Goal: Task Accomplishment & Management: Use online tool/utility

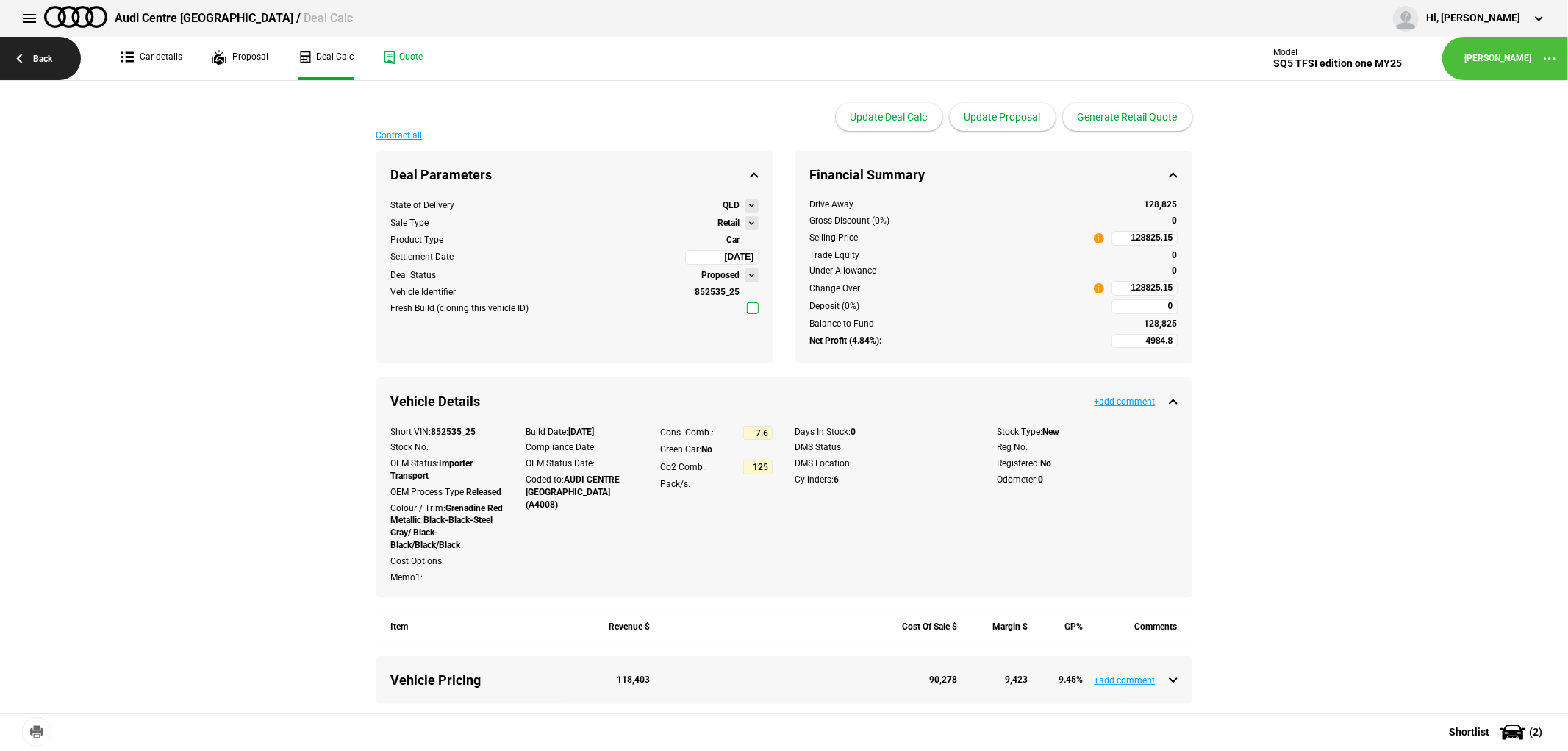
click at [41, 59] on link "Back" at bounding box center [40, 58] width 81 height 43
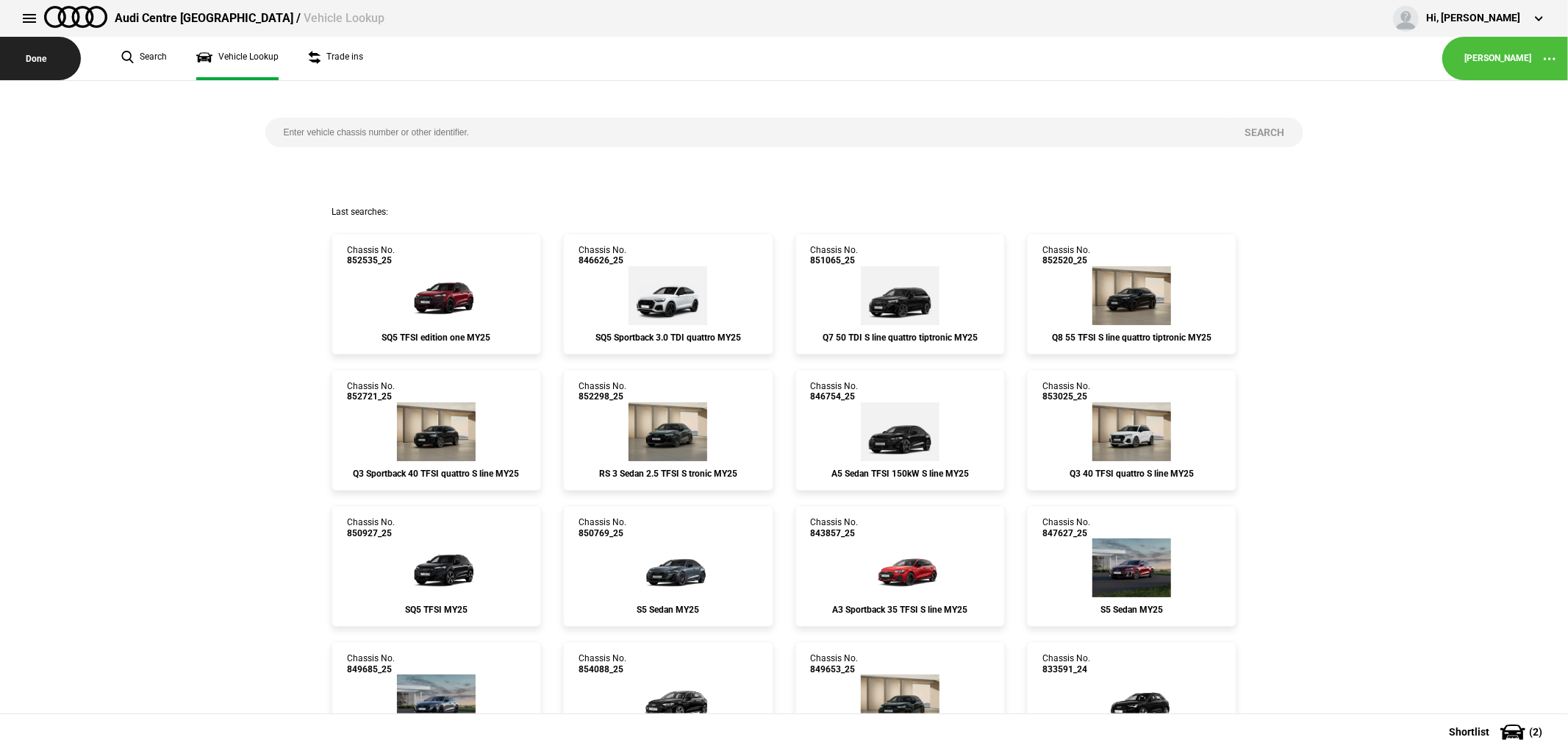
click at [39, 53] on button "Done" at bounding box center [40, 58] width 81 height 43
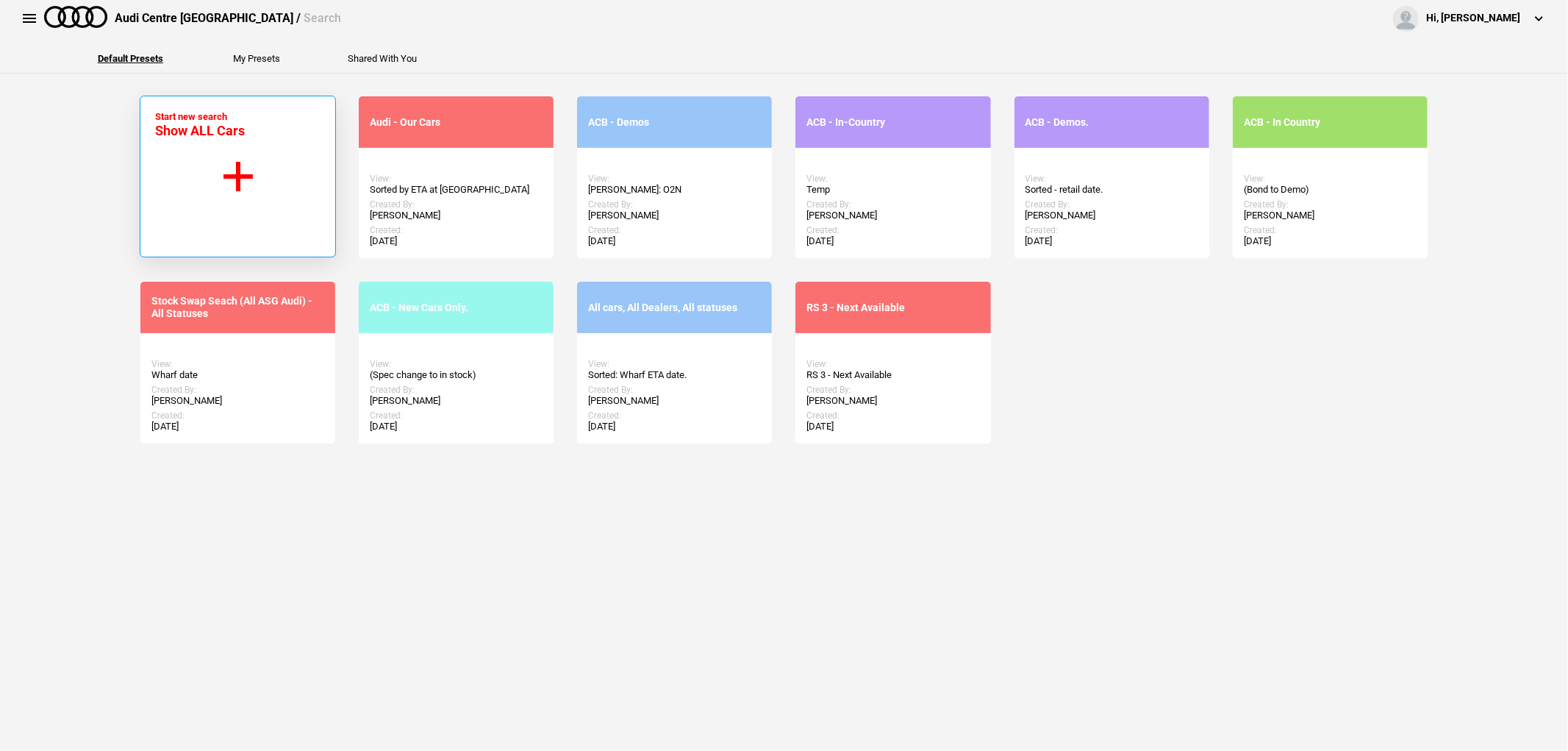
click at [243, 178] on button "Start new search Show ALL Cars" at bounding box center [238, 177] width 196 height 162
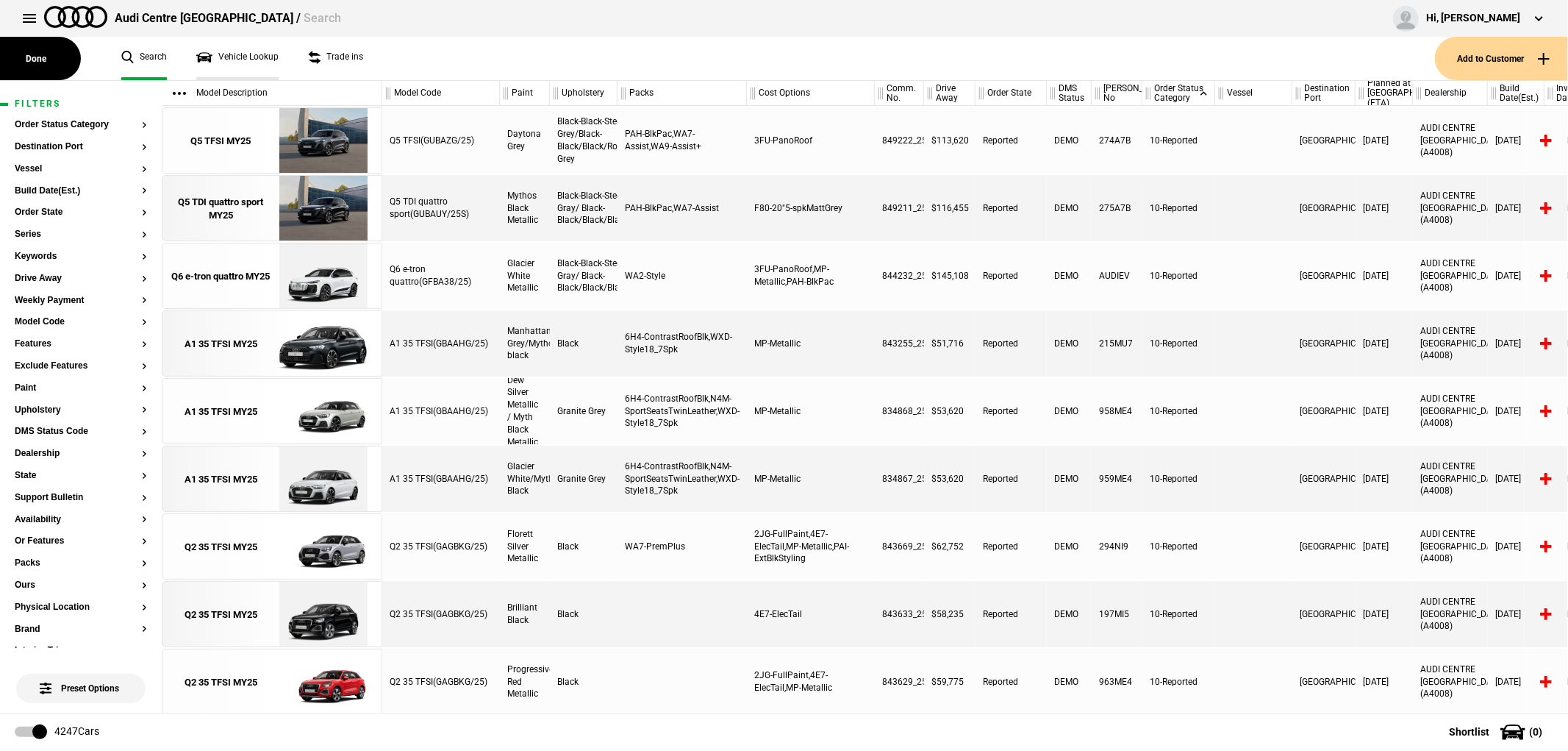
click at [227, 53] on link "Vehicle Lookup" at bounding box center [237, 58] width 82 height 43
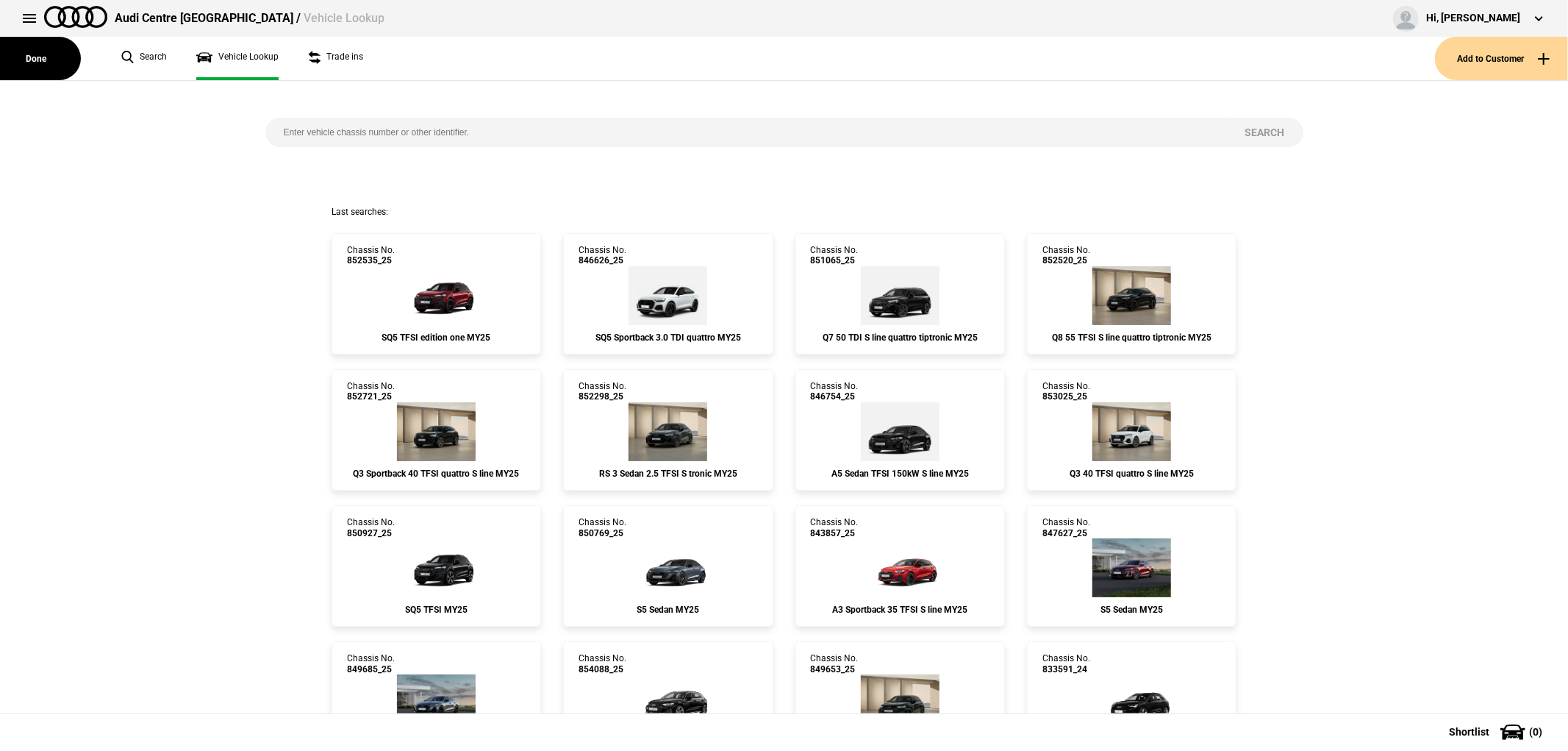
click at [363, 138] on input "search" at bounding box center [746, 132] width 962 height 30
type input "852551"
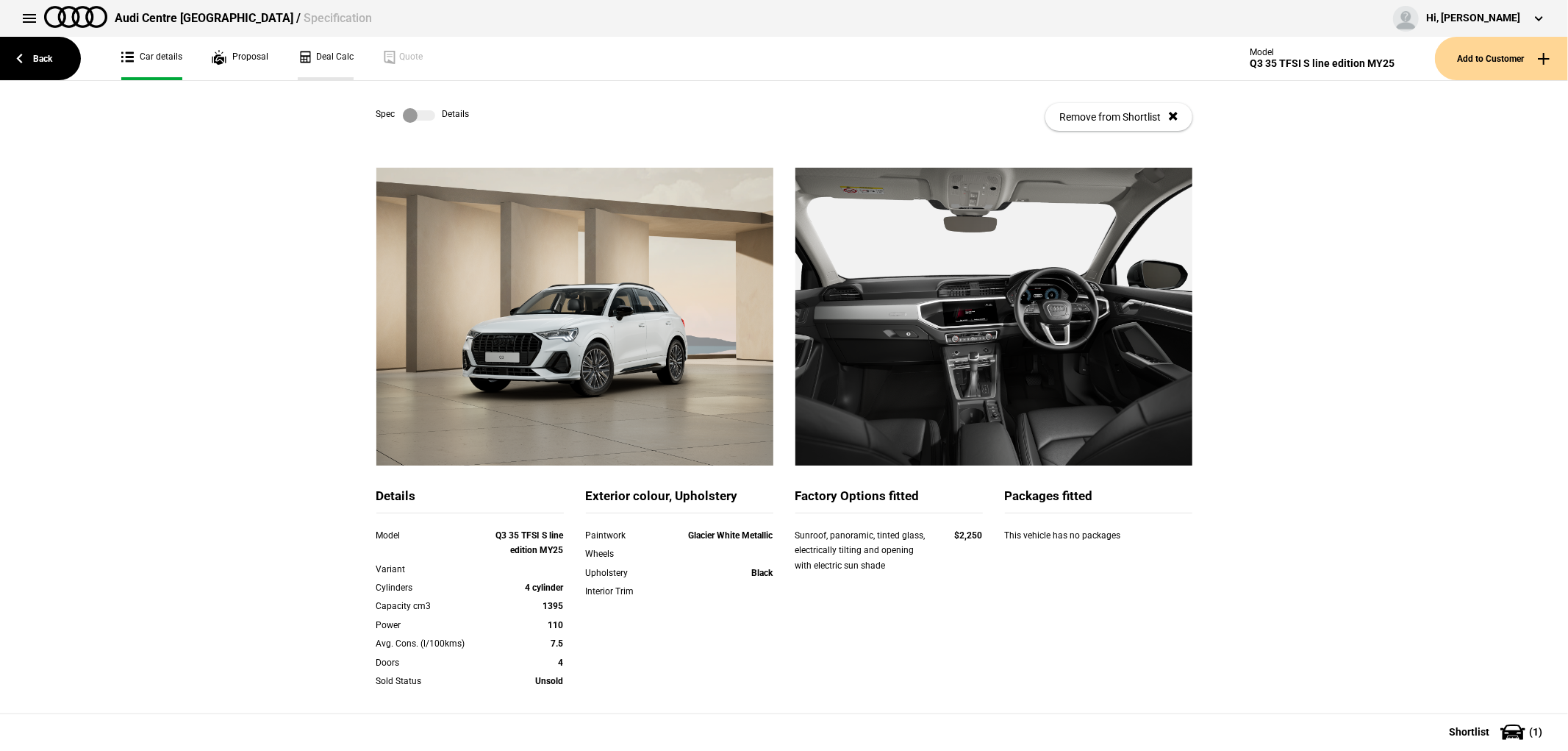
click at [314, 57] on link "Deal Calc" at bounding box center [325, 58] width 56 height 43
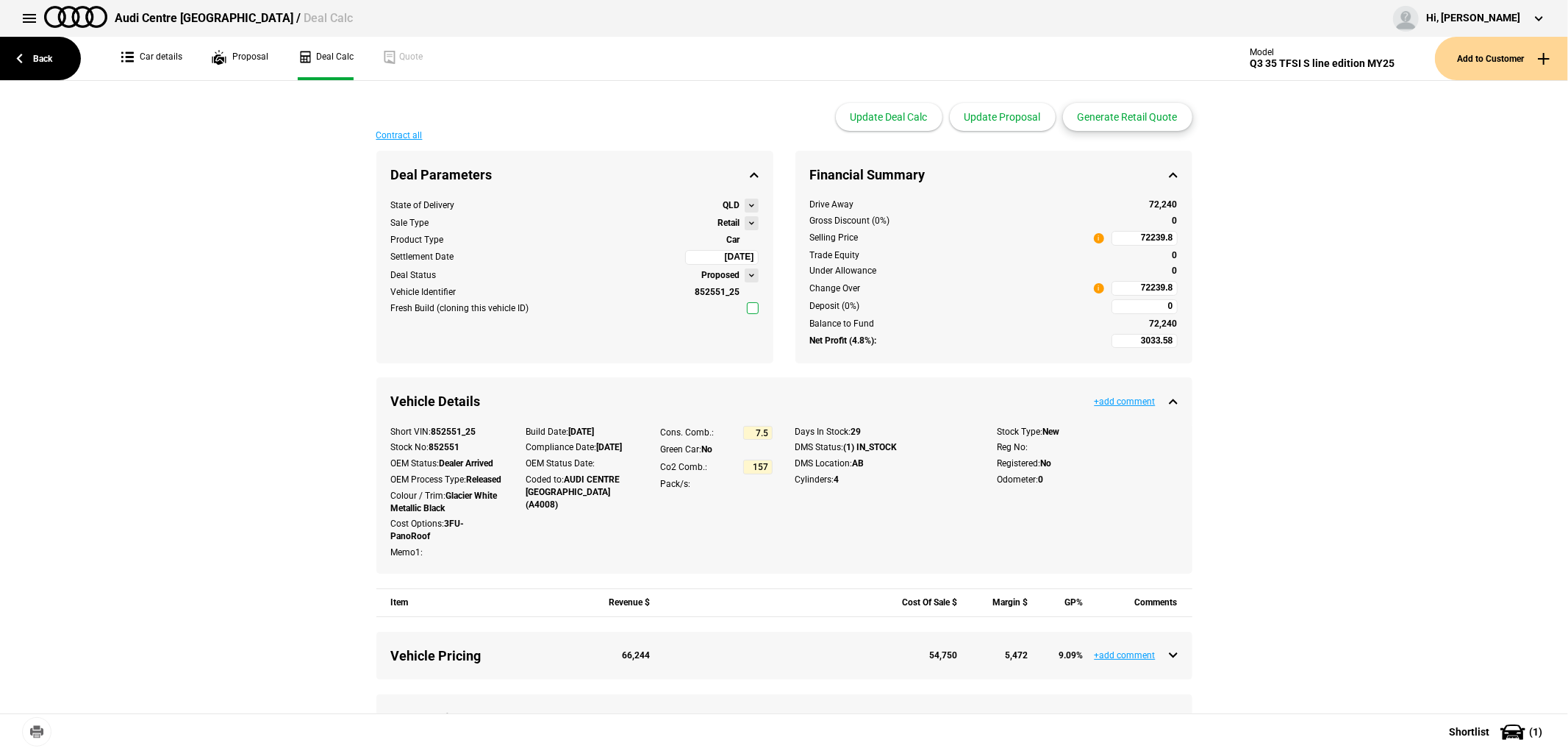
click at [1111, 120] on button "Generate Retail Quote" at bounding box center [1127, 117] width 129 height 28
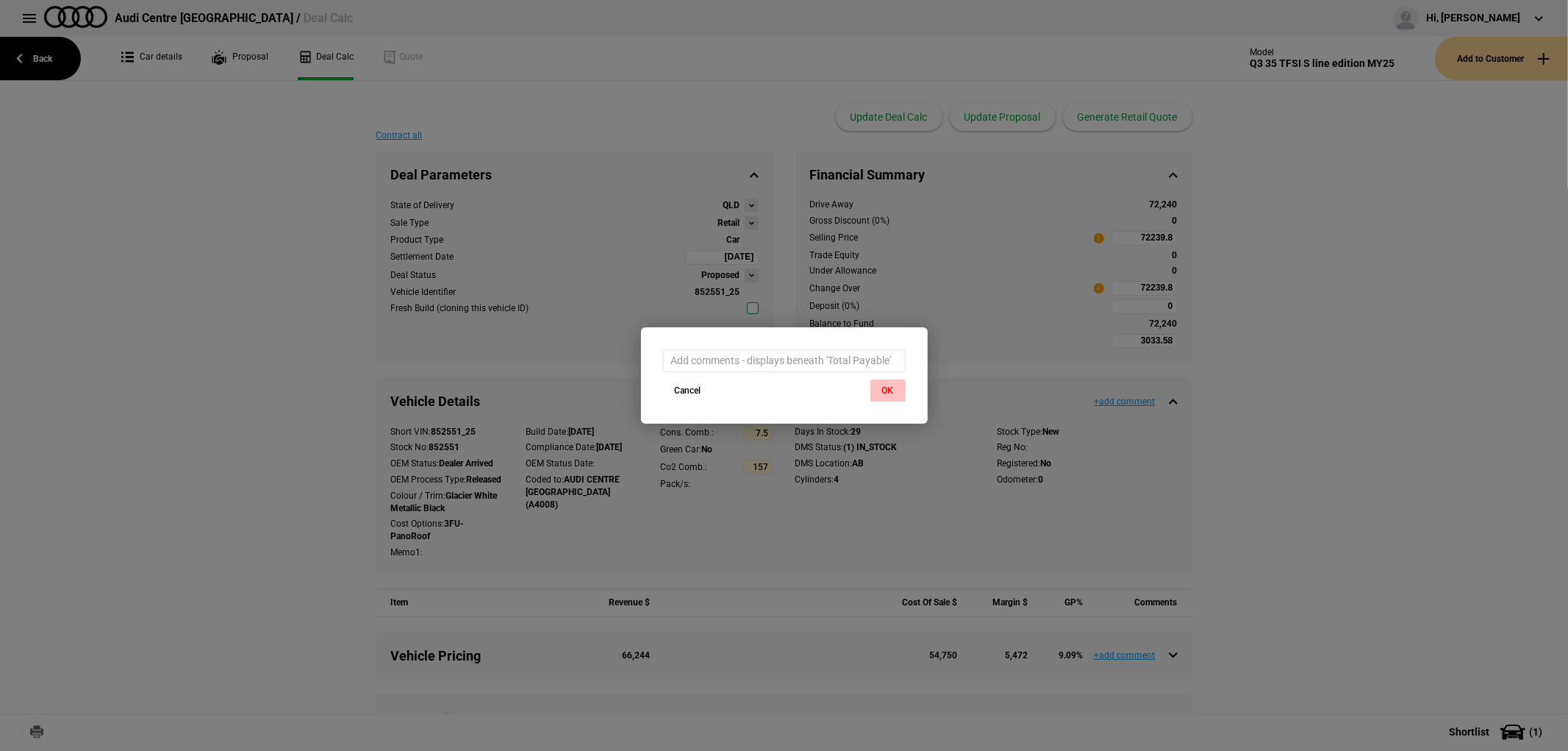
click at [891, 388] on button "OK" at bounding box center [887, 390] width 35 height 22
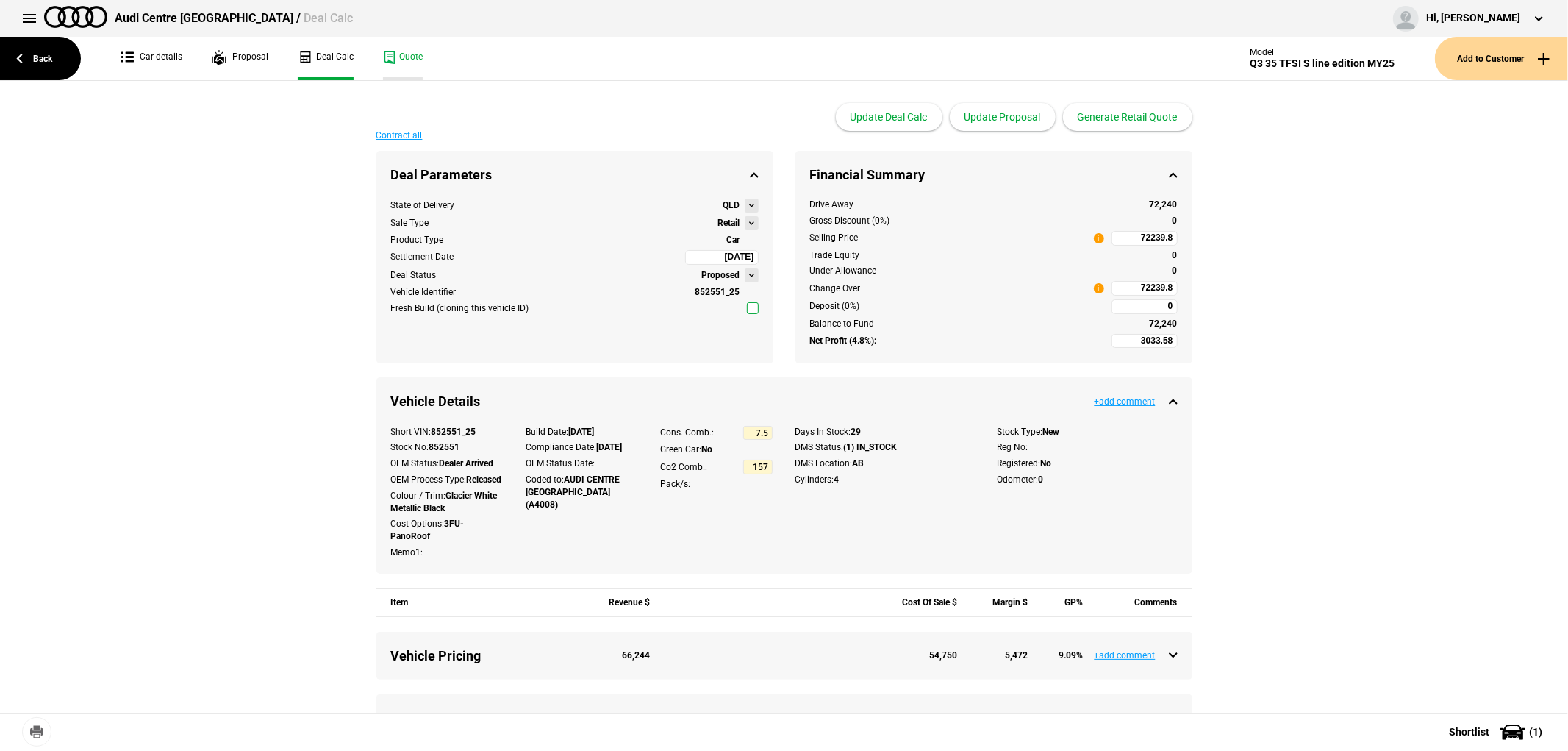
click at [393, 55] on link "Quote" at bounding box center [402, 58] width 39 height 43
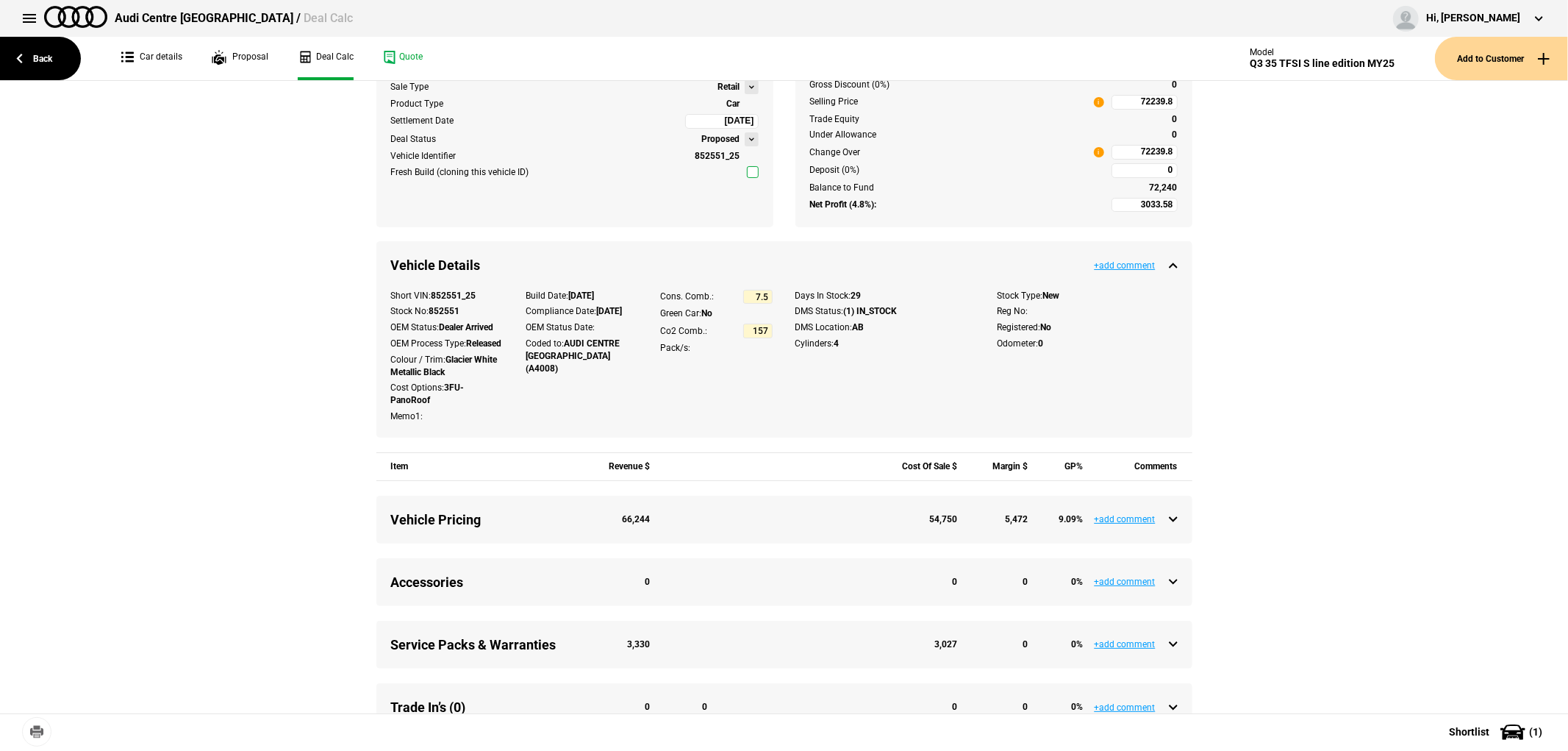
scroll to position [326, 0]
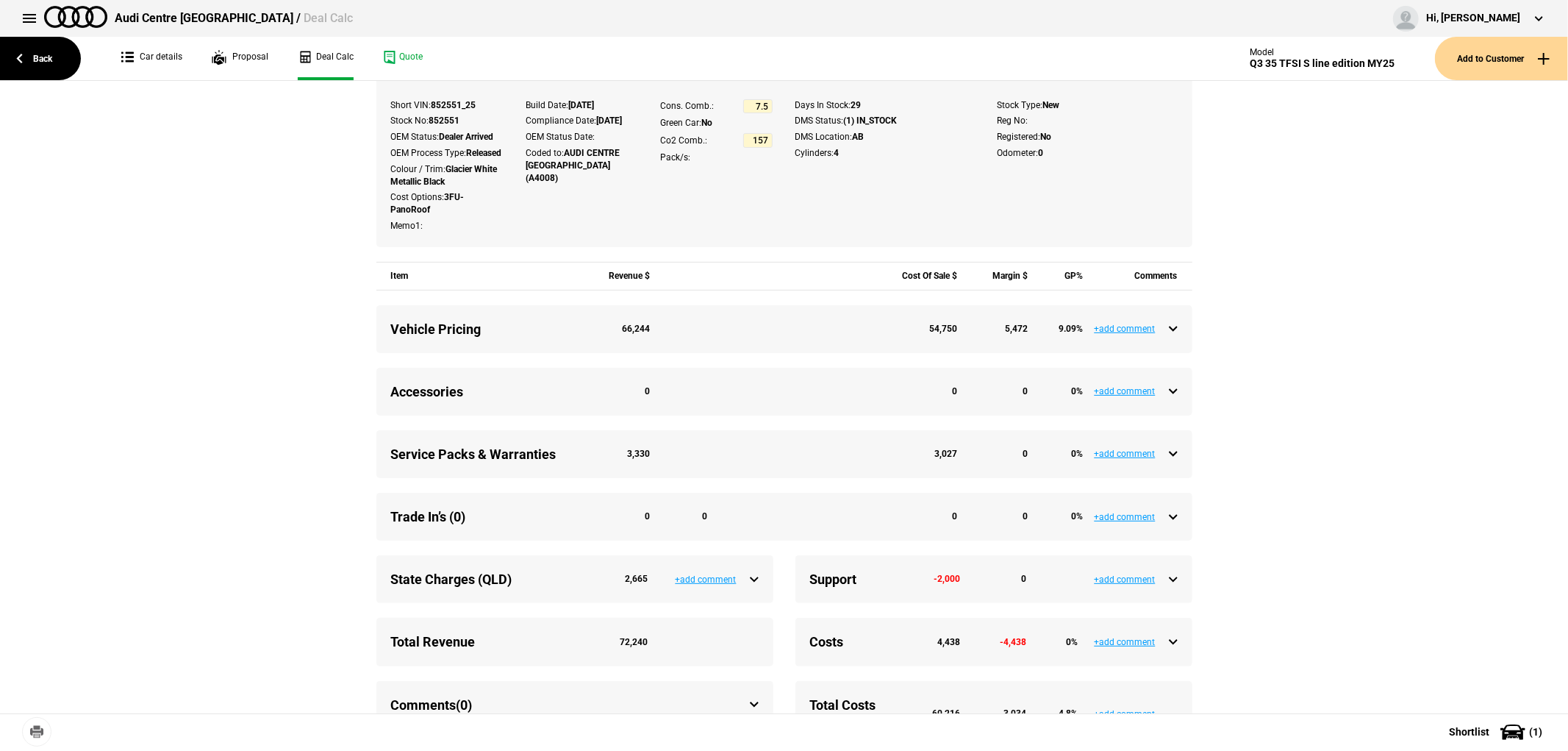
click at [275, 50] on ul "Car details Proposal Deal Calc Quote" at bounding box center [633, 58] width 1054 height 43
click at [244, 59] on link "Proposal" at bounding box center [240, 58] width 56 height 43
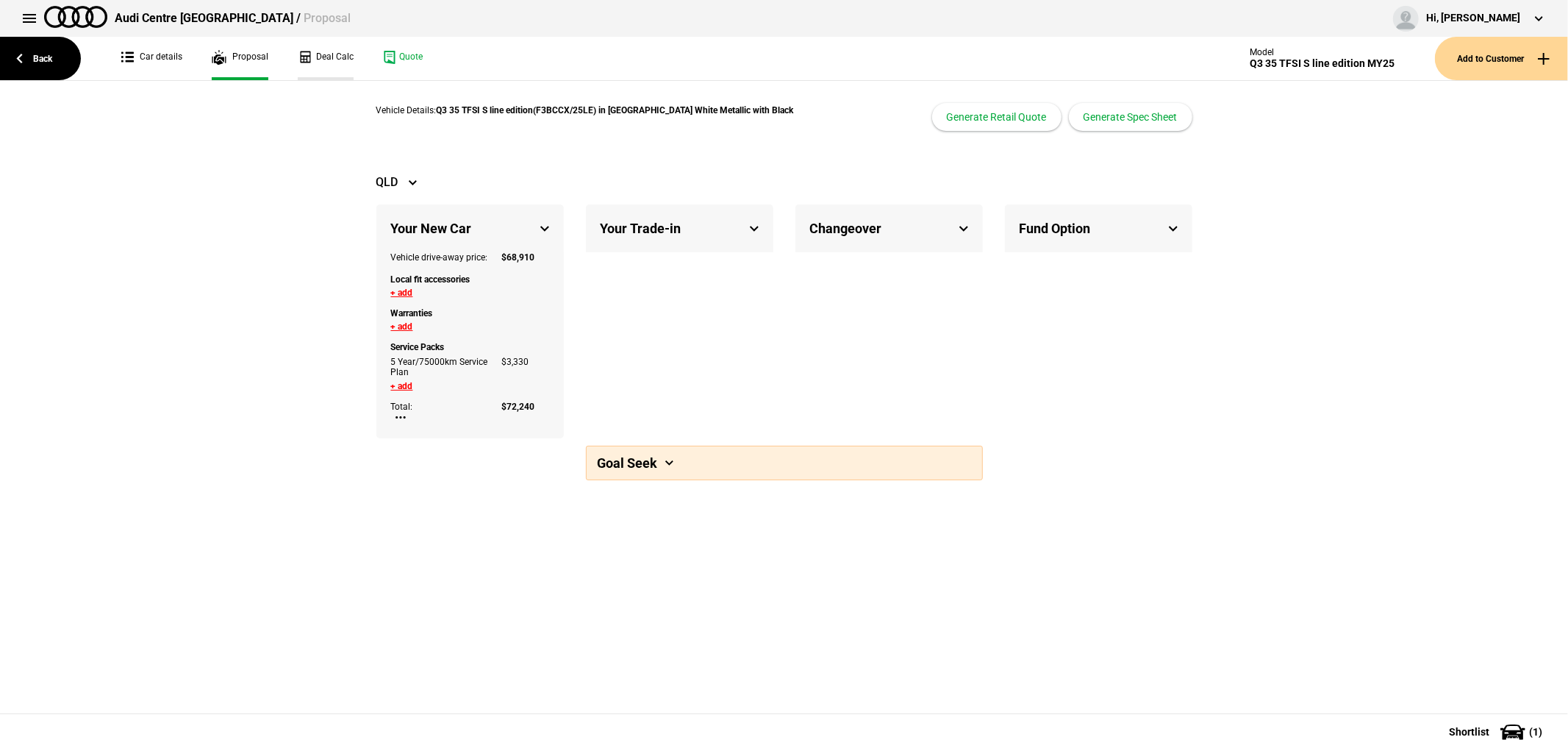
click at [326, 53] on link "Deal Calc" at bounding box center [325, 58] width 56 height 43
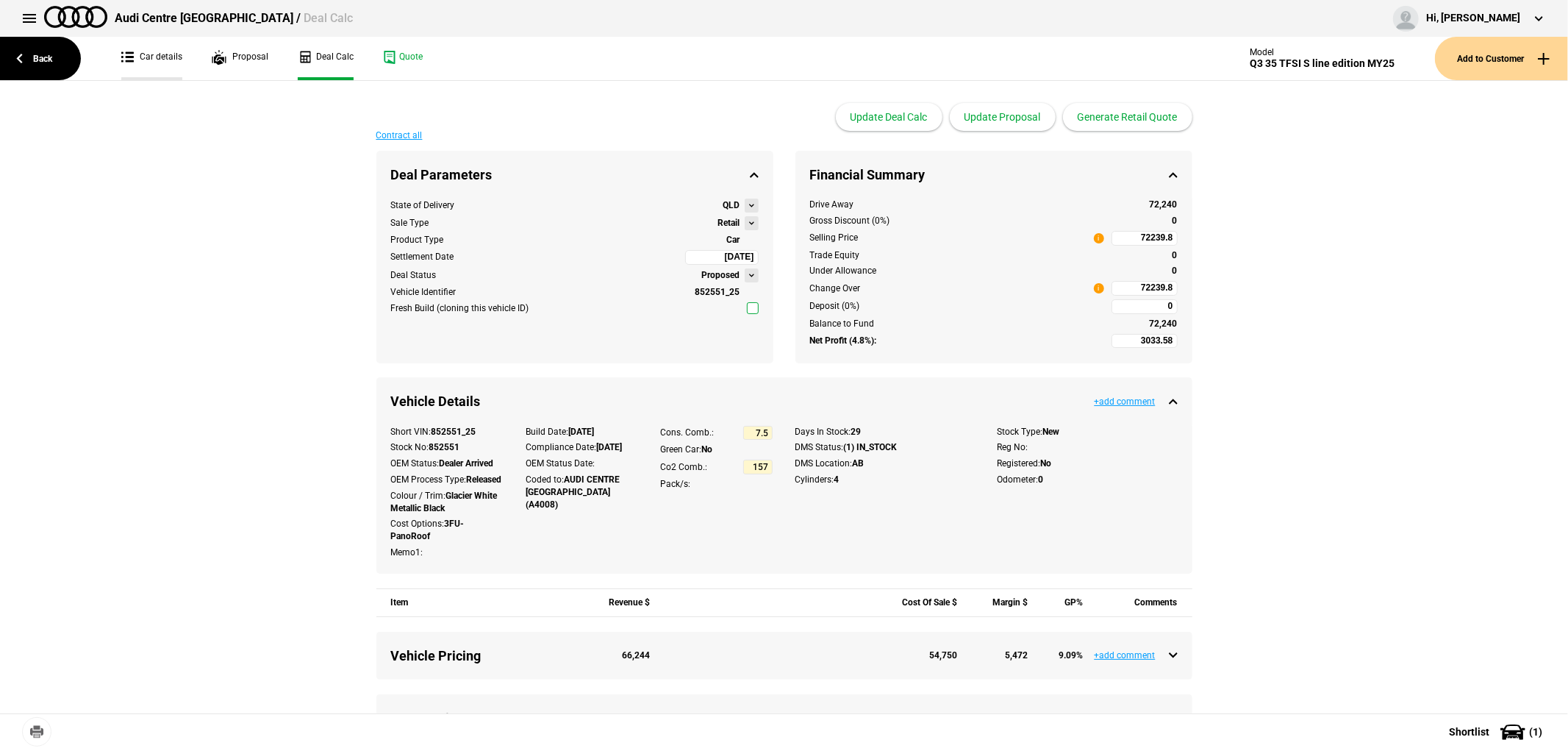
click at [160, 55] on link "Car details" at bounding box center [152, 58] width 61 height 43
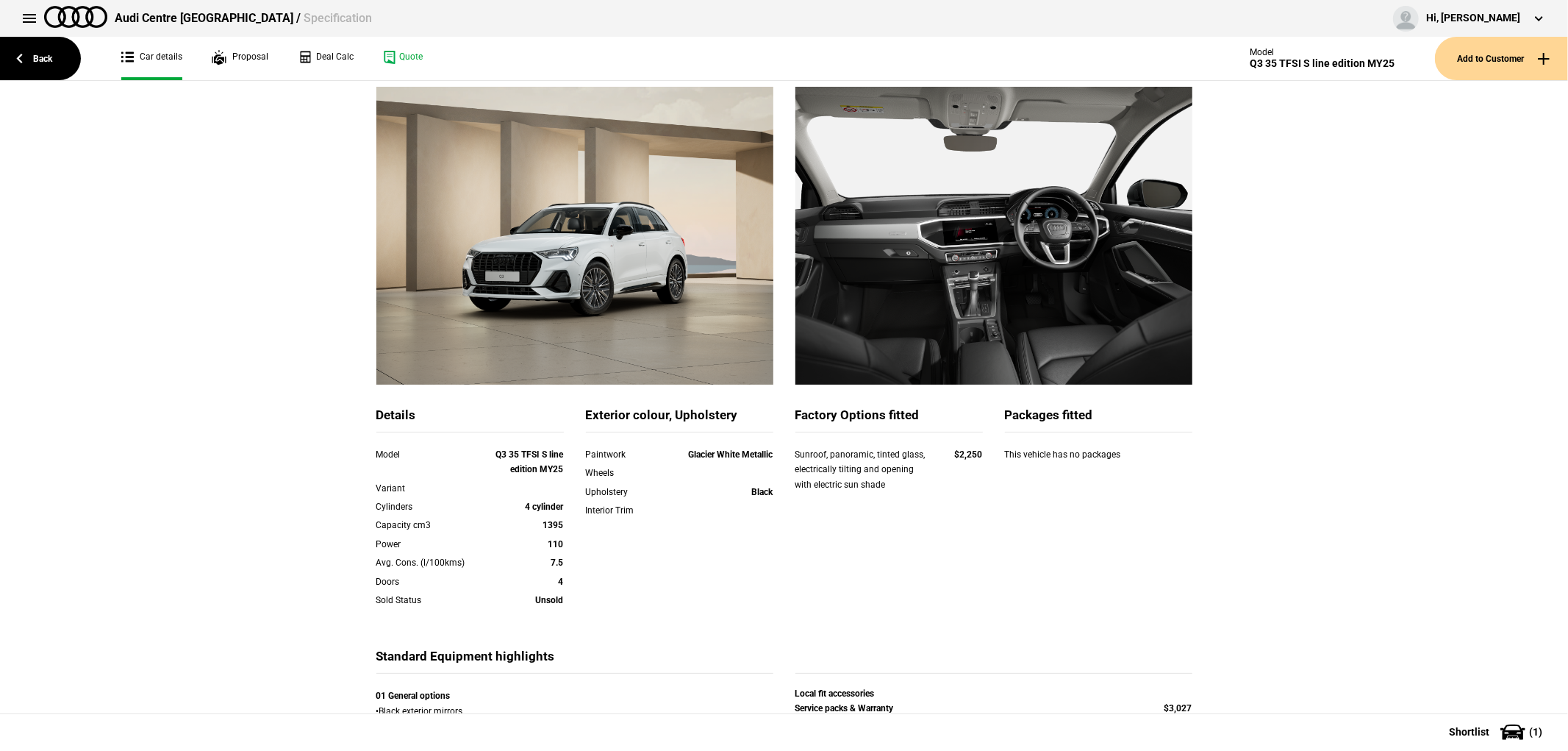
scroll to position [207, 0]
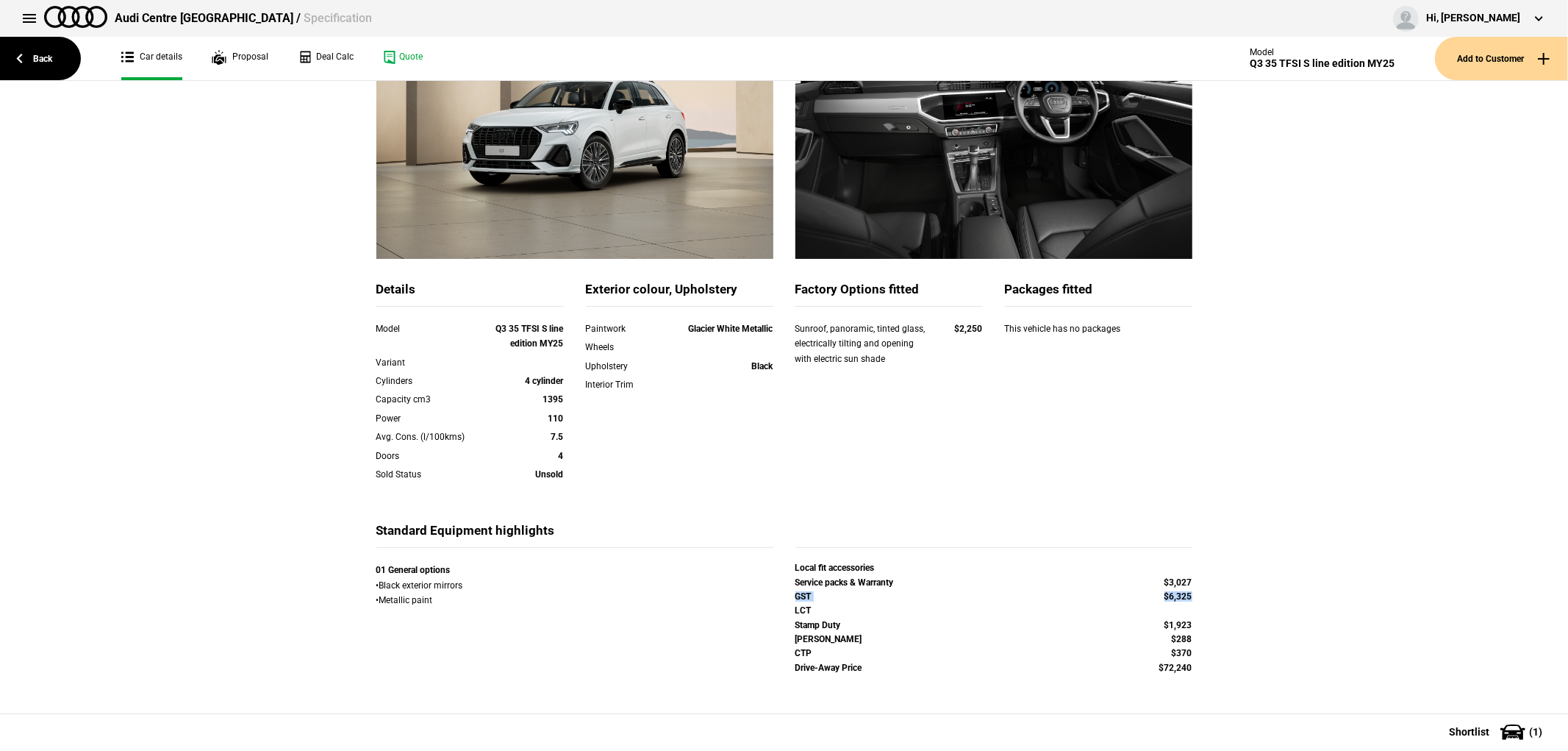
drag, startPoint x: 780, startPoint y: 596, endPoint x: 1244, endPoint y: 596, distance: 464.0
click at [1244, 596] on div "Details Model Q3 35 TFSI S line edition MY25 Variant Cylinders 4 cylinder Capac…" at bounding box center [784, 338] width 1568 height 752
copy div "GST $6,325"
click at [395, 52] on link "Quote" at bounding box center [402, 58] width 39 height 43
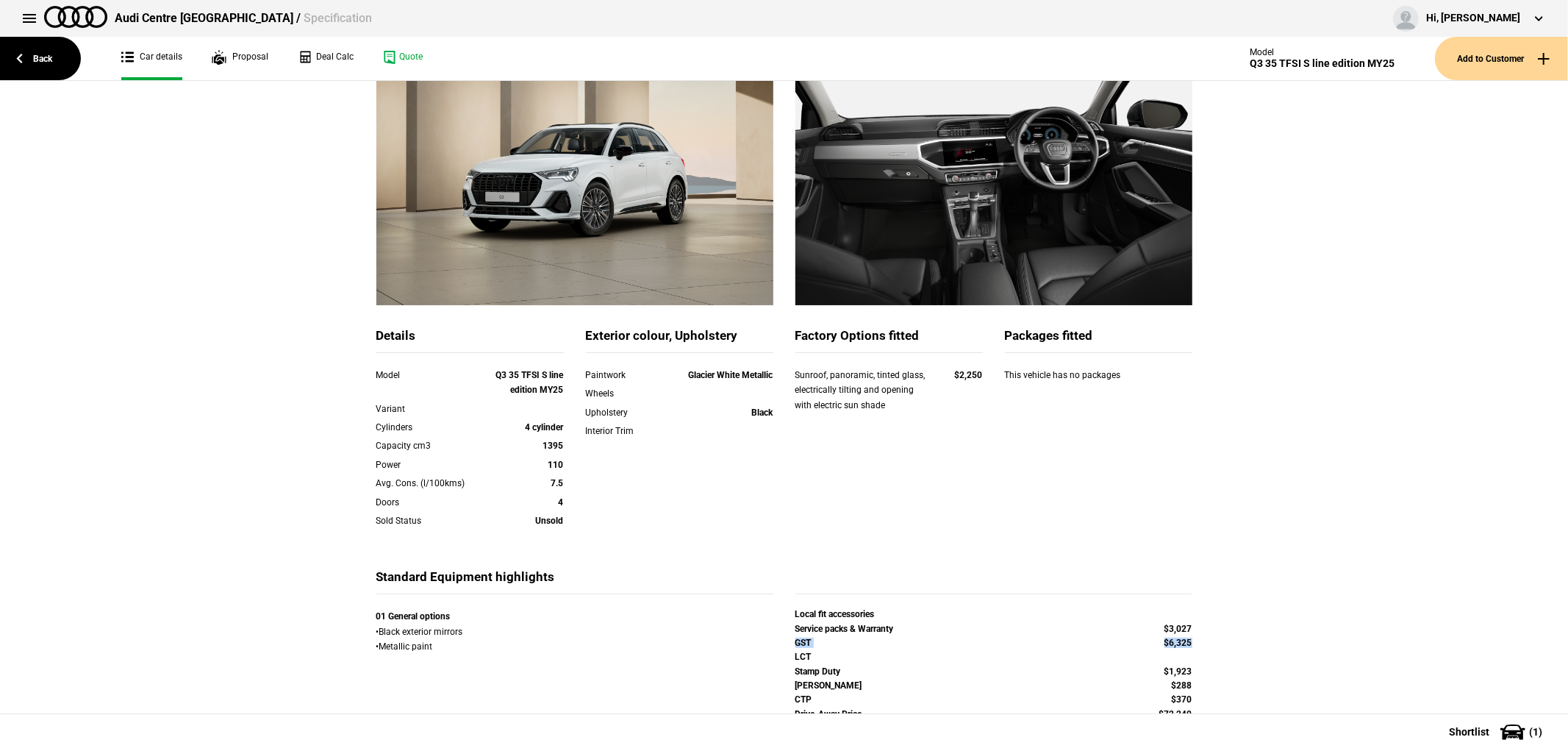
scroll to position [126, 0]
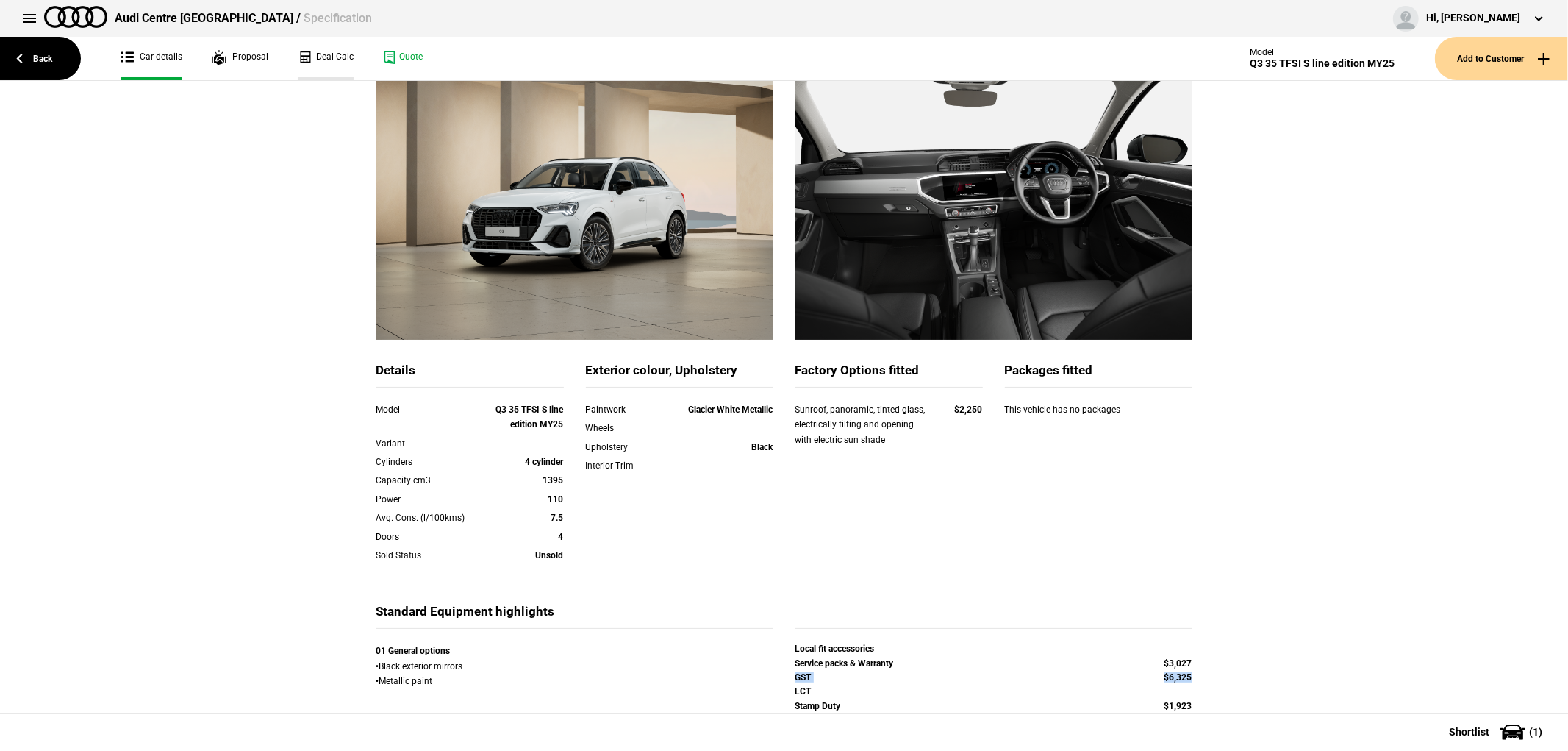
click at [327, 54] on link "Deal Calc" at bounding box center [325, 58] width 56 height 43
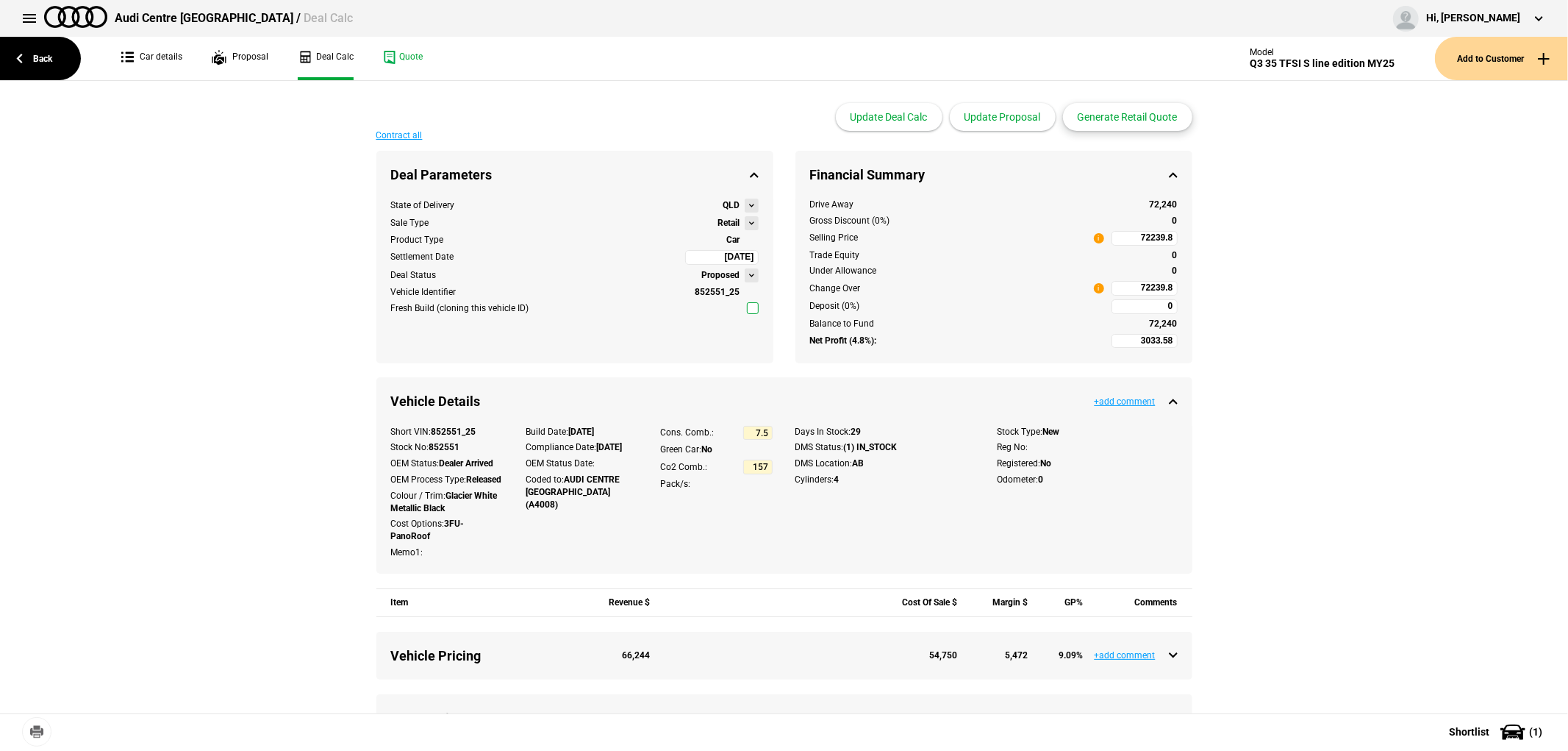
click at [1140, 116] on button "Generate Retail Quote" at bounding box center [1127, 117] width 129 height 28
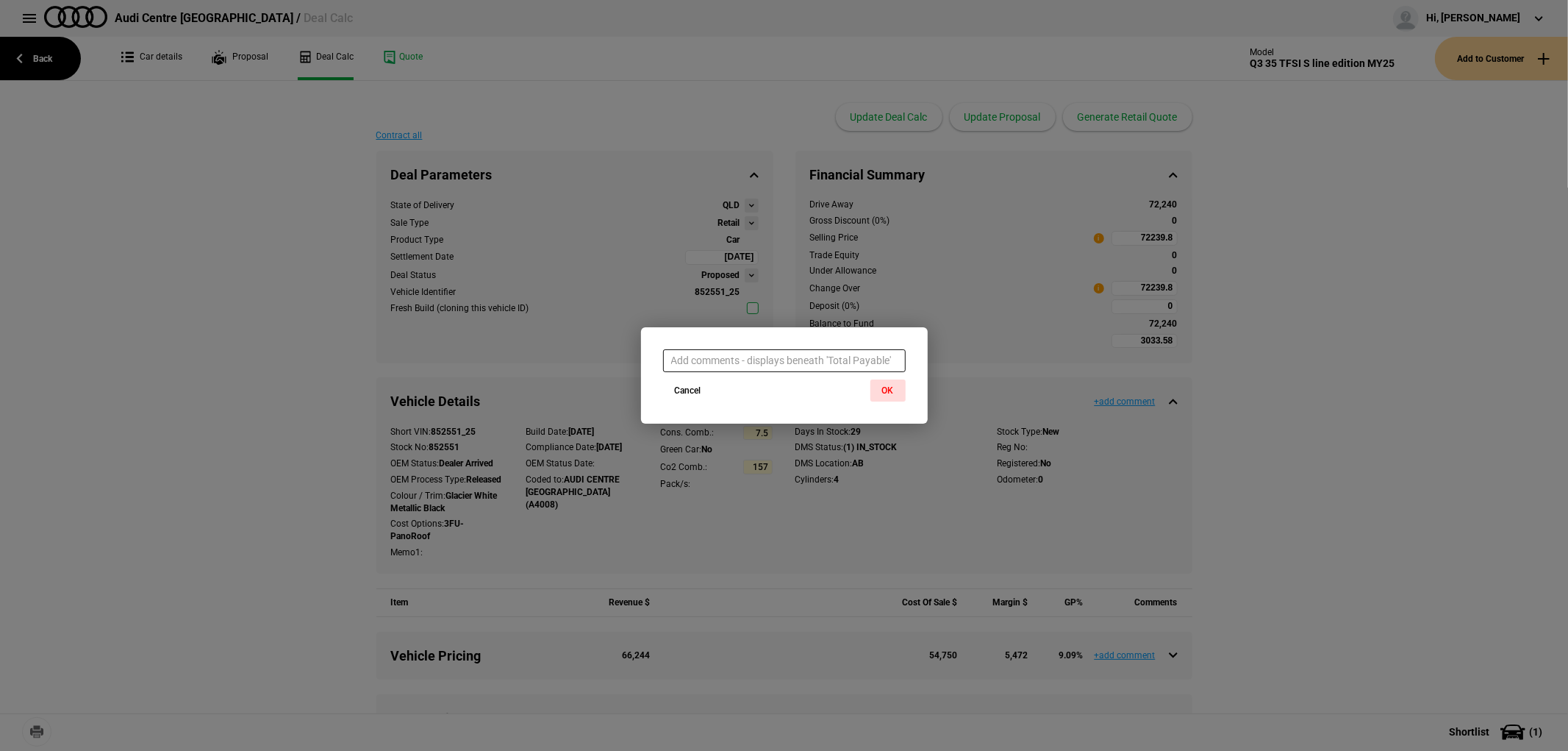
click at [803, 355] on input "text" at bounding box center [784, 361] width 242 height 22
paste input "GST $6,325"
type input "GST $6,325"
click at [892, 395] on button "OK" at bounding box center [887, 390] width 35 height 22
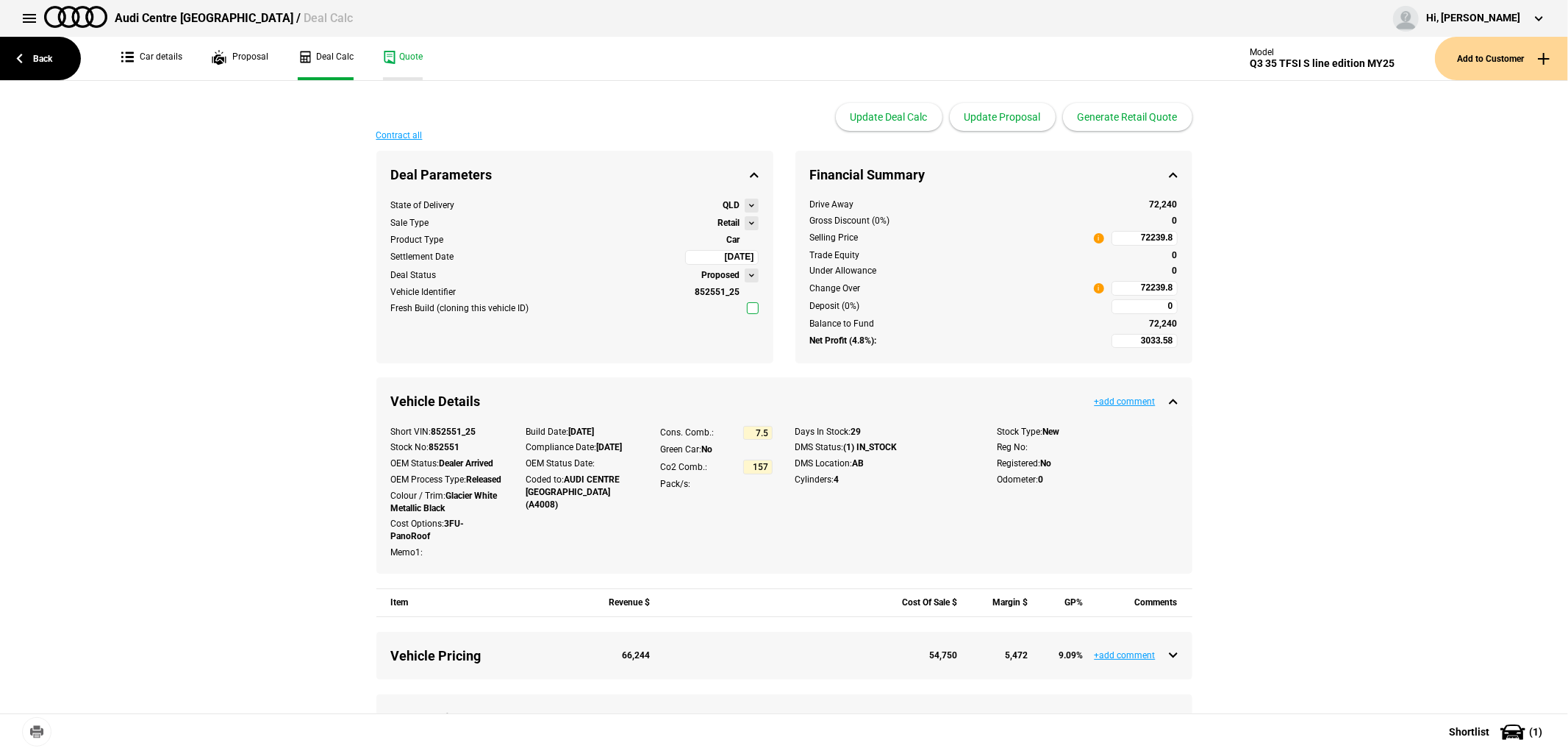
click at [400, 54] on link "Quote" at bounding box center [402, 58] width 39 height 43
click at [162, 46] on link "Car details" at bounding box center [152, 58] width 61 height 43
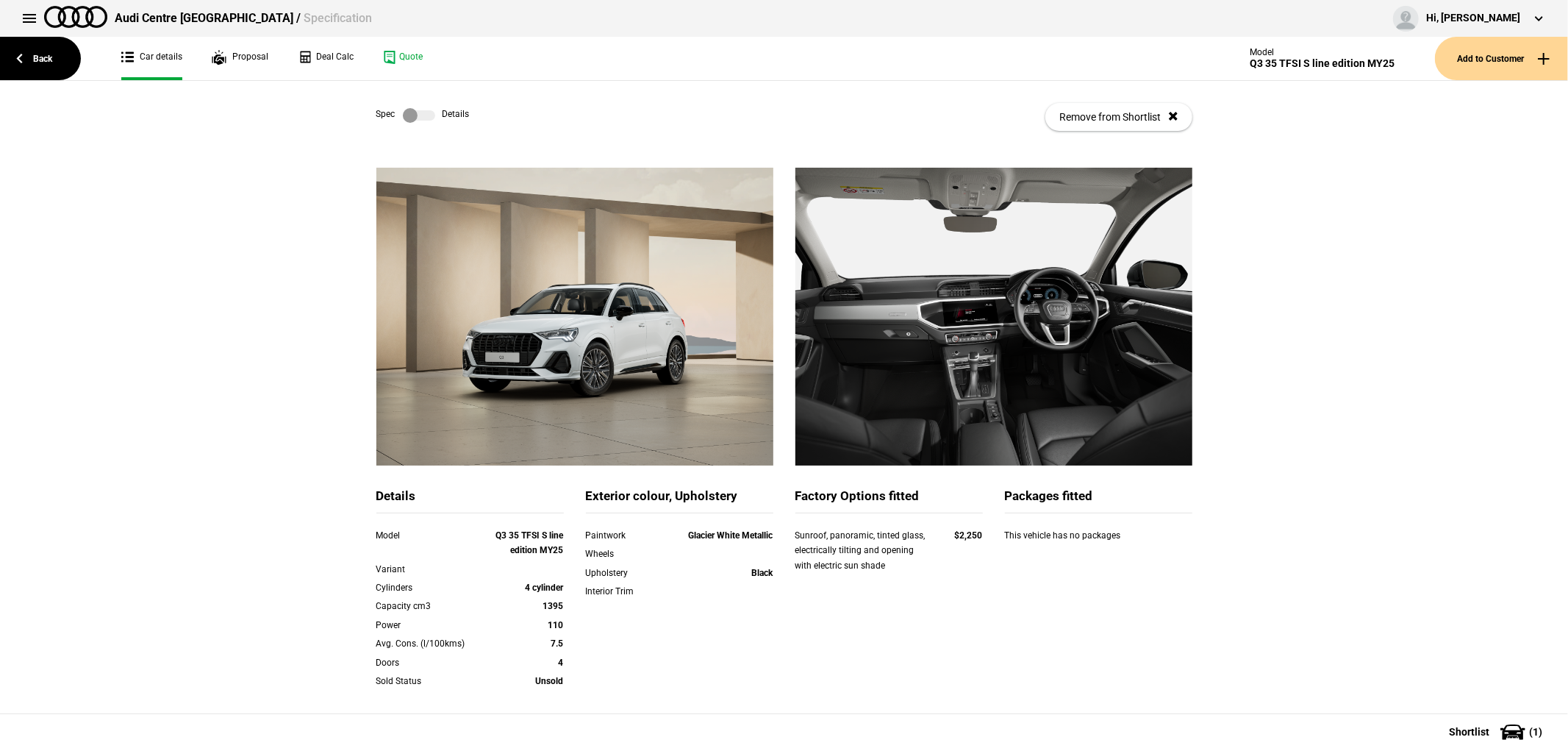
click at [418, 115] on label at bounding box center [419, 115] width 33 height 15
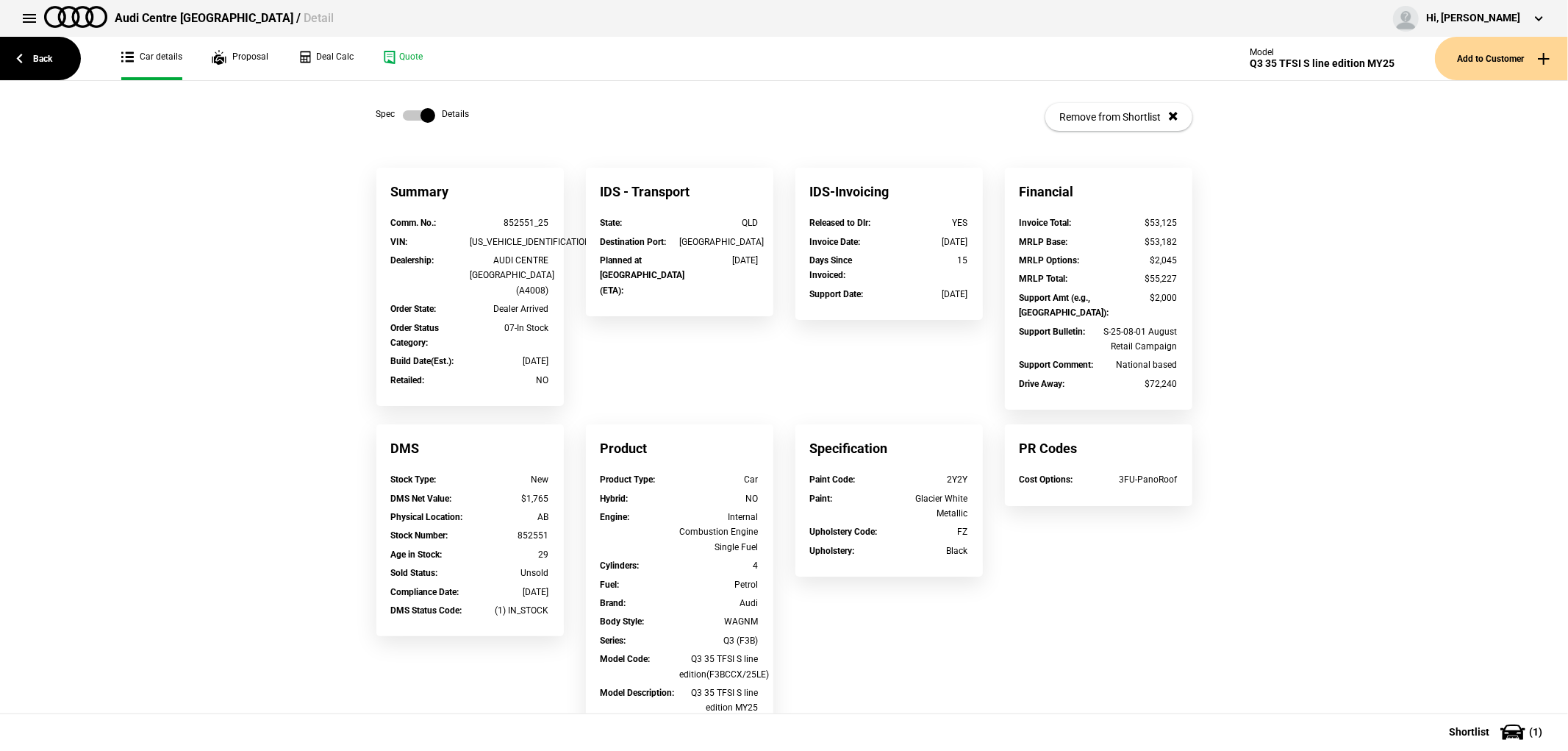
click at [412, 114] on label at bounding box center [419, 115] width 33 height 15
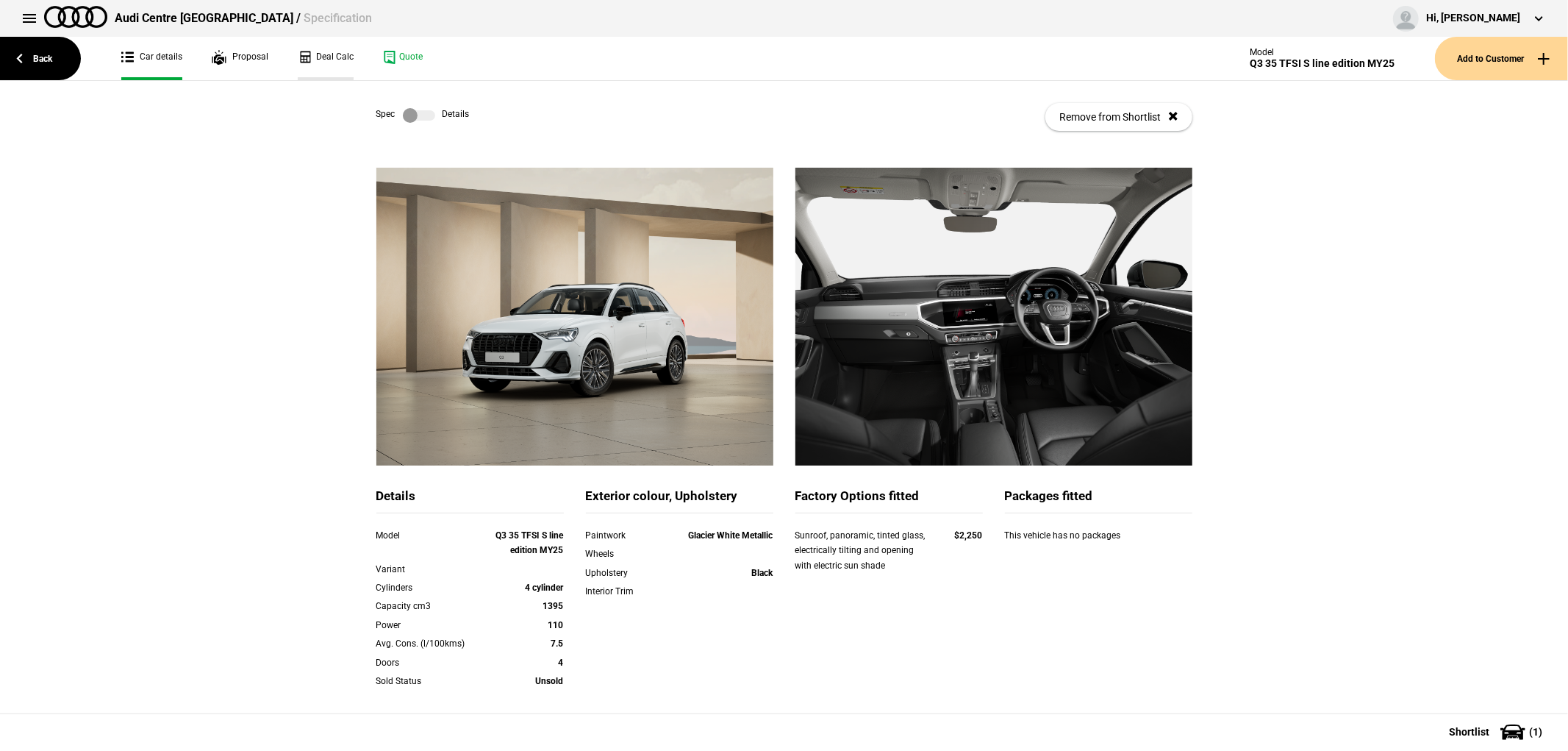
click at [319, 62] on link "Deal Calc" at bounding box center [325, 58] width 56 height 43
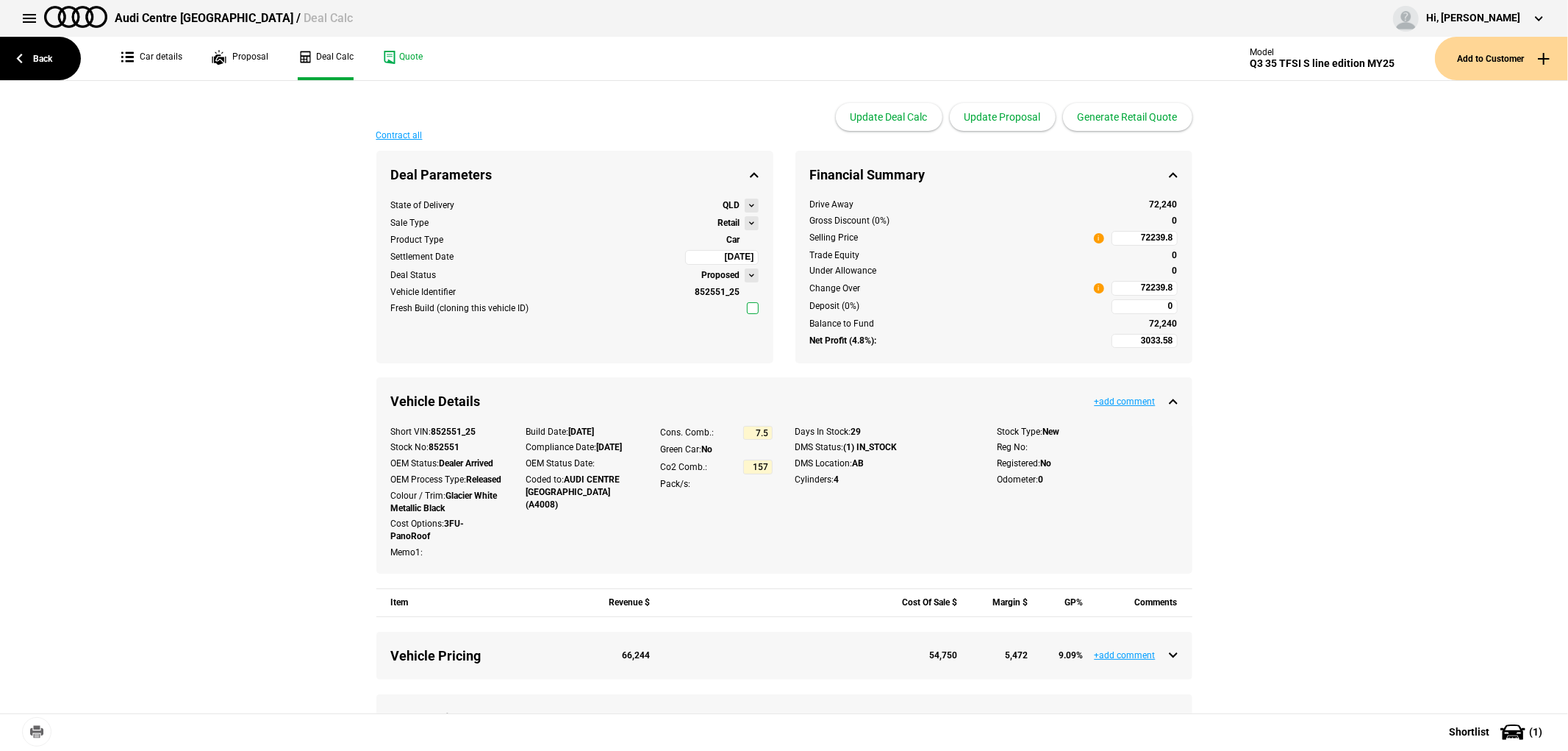
click at [1120, 295] on input "72239.8" at bounding box center [1144, 289] width 66 height 15
type input "72239.8"
type input "-5743.51"
type input "62585"
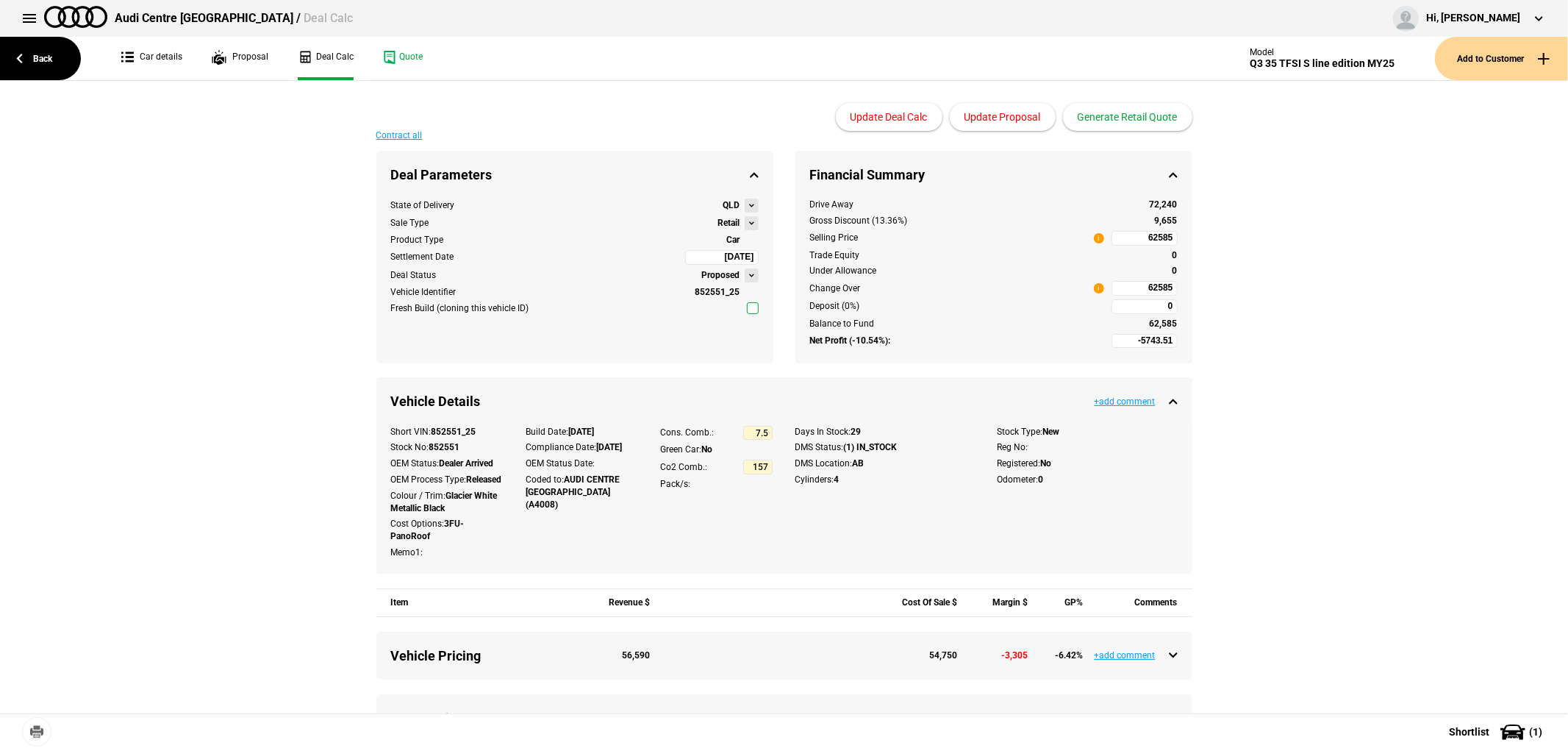
drag, startPoint x: 1474, startPoint y: 489, endPoint x: 1434, endPoint y: 721, distance: 235.4
